Goal: Information Seeking & Learning: Learn about a topic

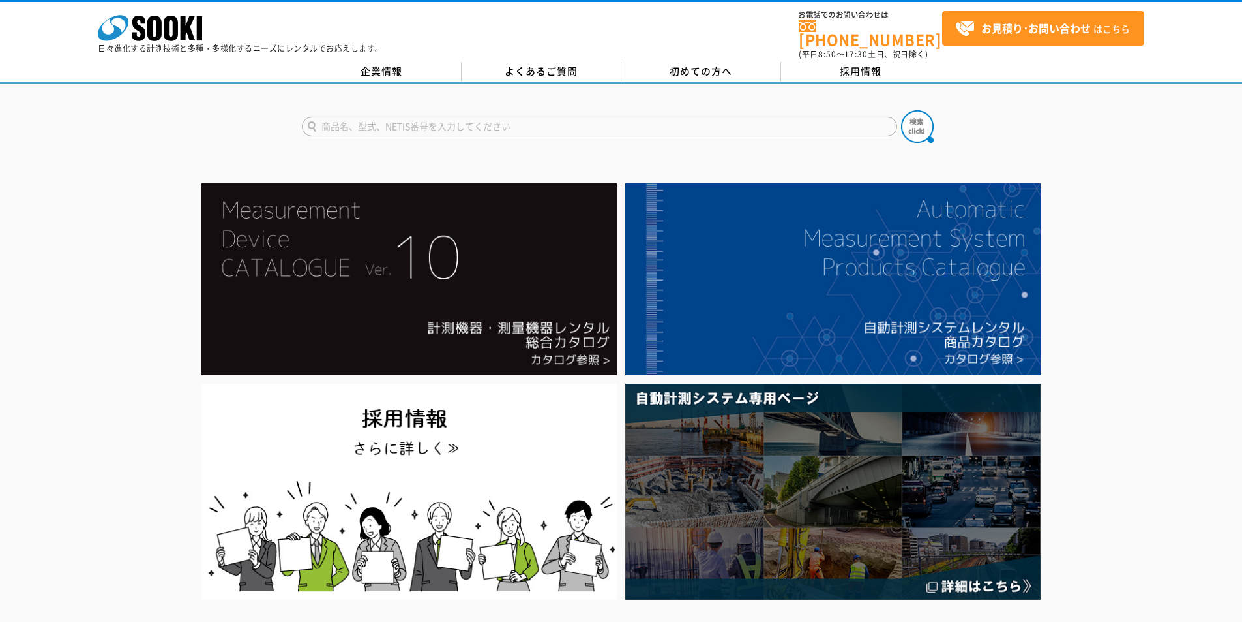
click at [413, 117] on input "text" at bounding box center [599, 127] width 595 height 20
type input "商品名、型式、NETIS番号を入力してください"
click at [388, 117] on input "text" at bounding box center [599, 127] width 595 height 20
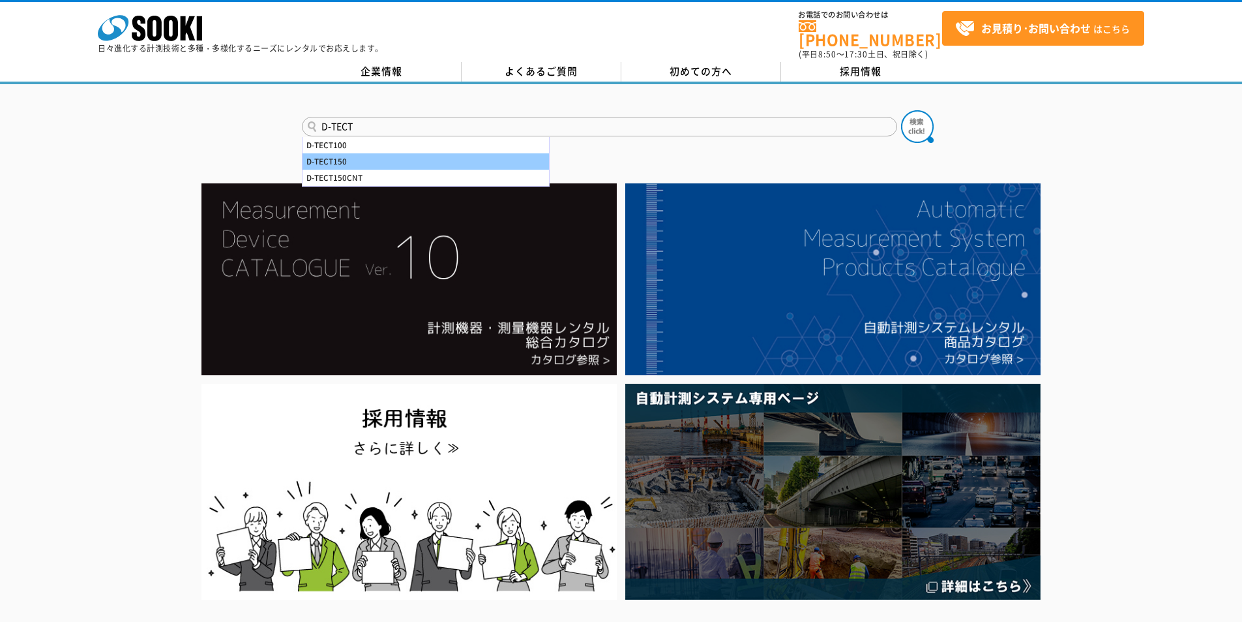
click at [372, 157] on div "D-TECT150" at bounding box center [426, 161] width 247 height 16
type input "D-TECT150"
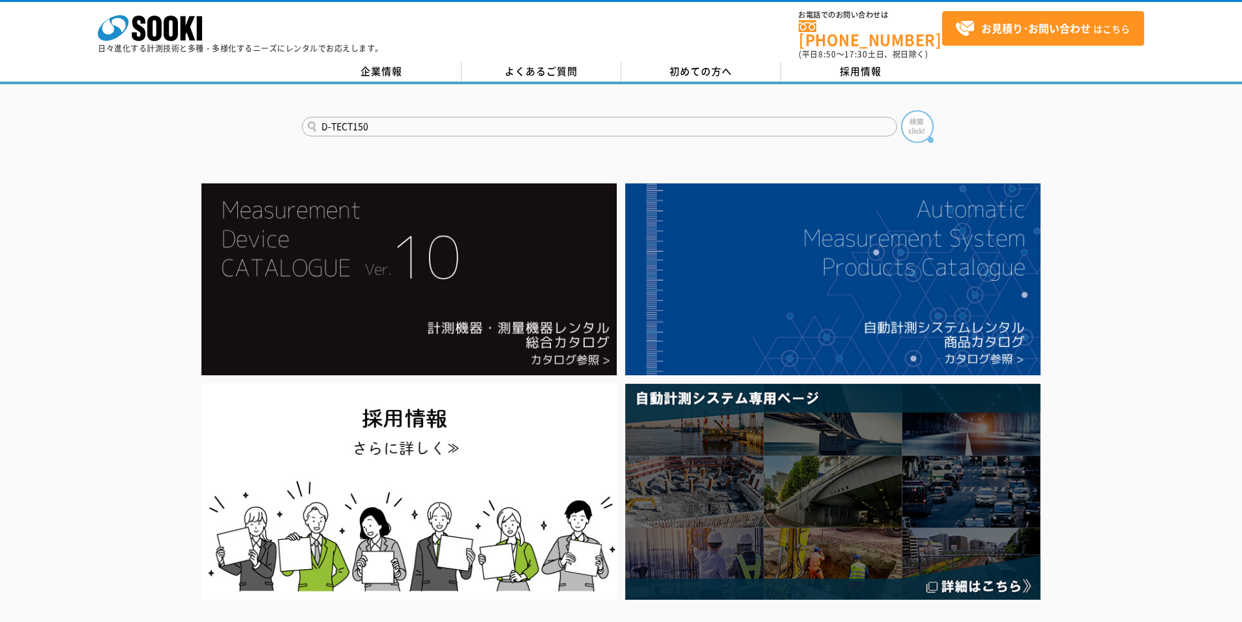
click at [918, 125] on img at bounding box center [917, 126] width 33 height 33
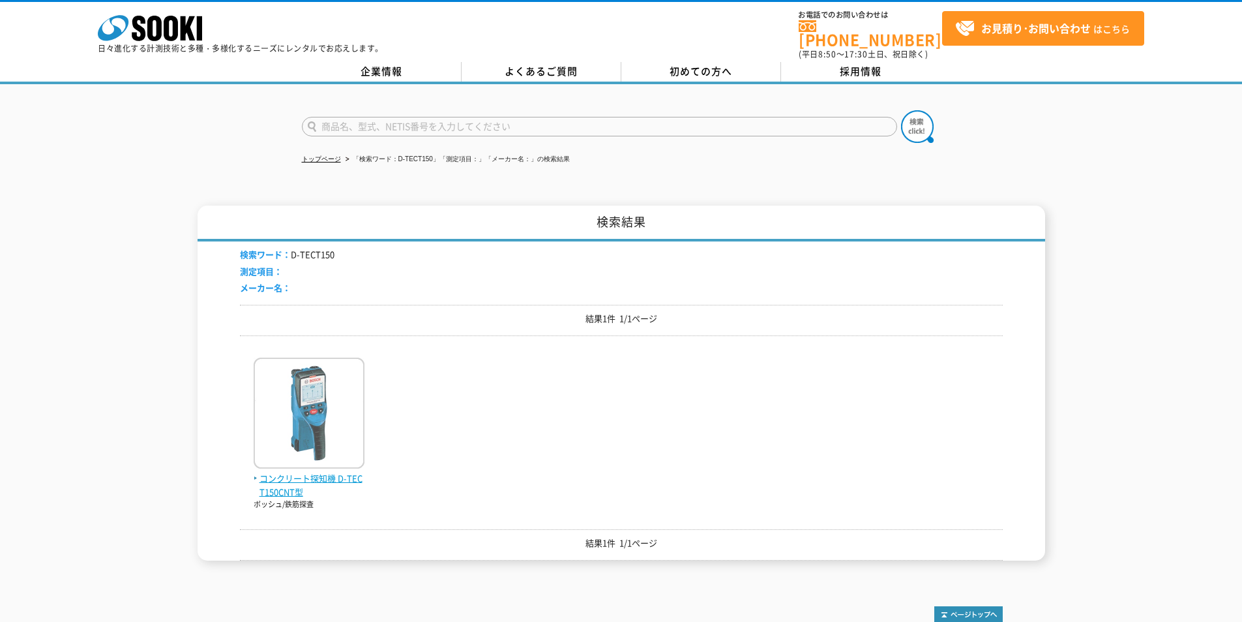
click at [305, 371] on img at bounding box center [309, 414] width 111 height 114
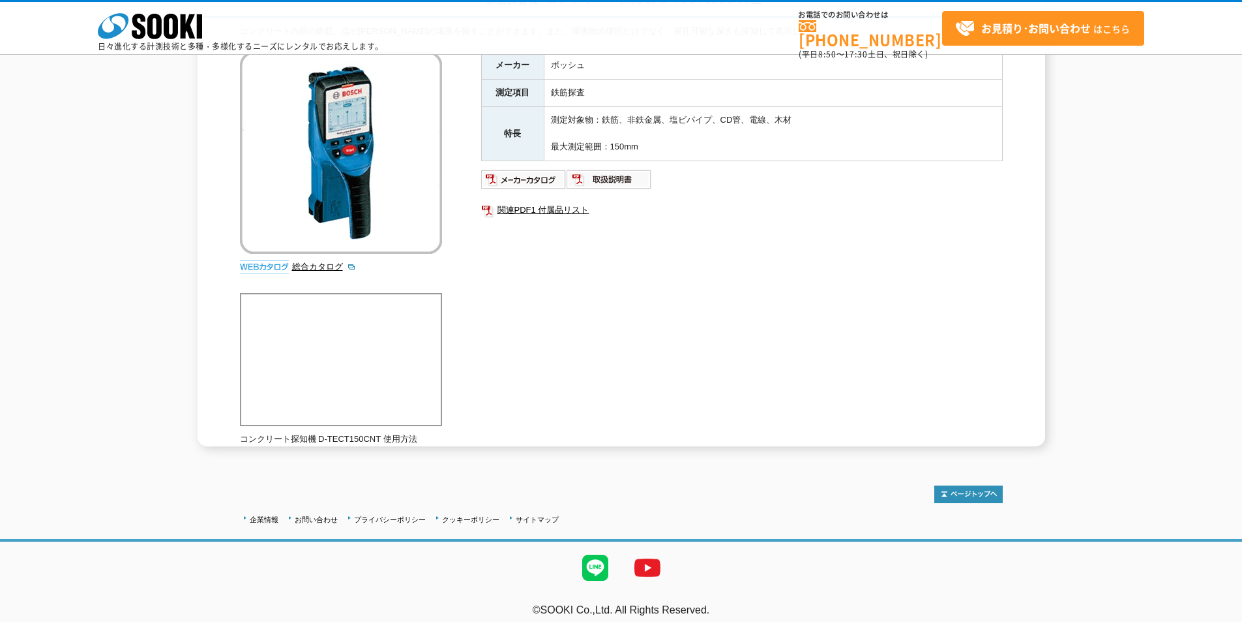
scroll to position [140, 0]
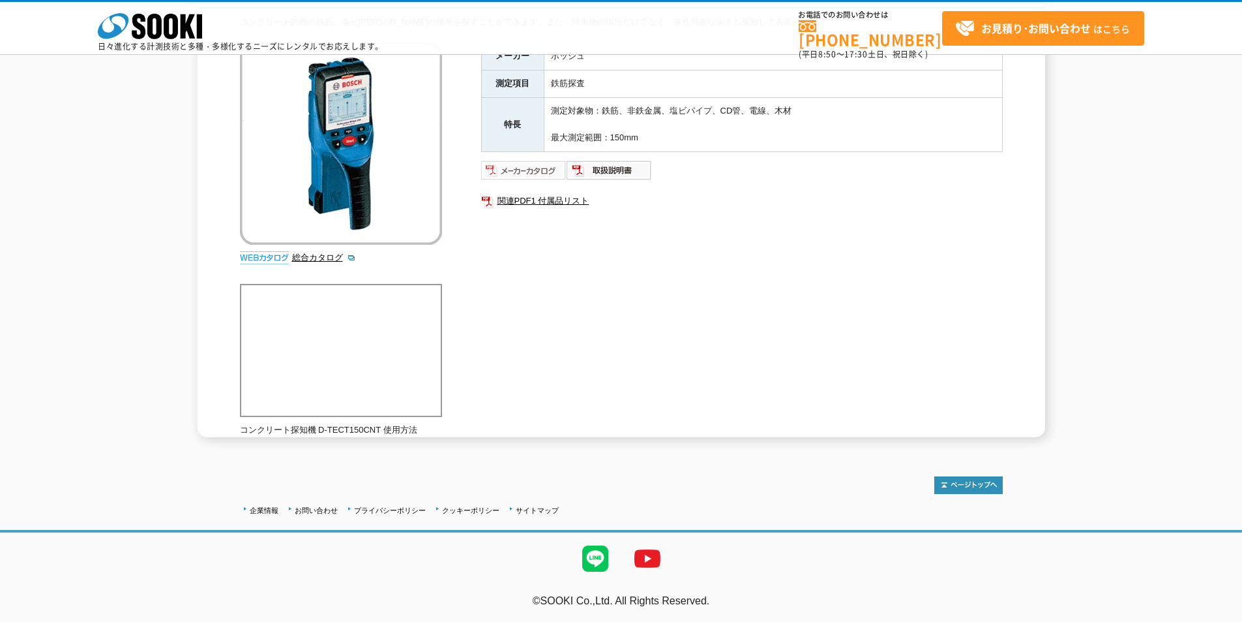
click at [509, 173] on img at bounding box center [523, 170] width 85 height 21
